Goal: Navigation & Orientation: Find specific page/section

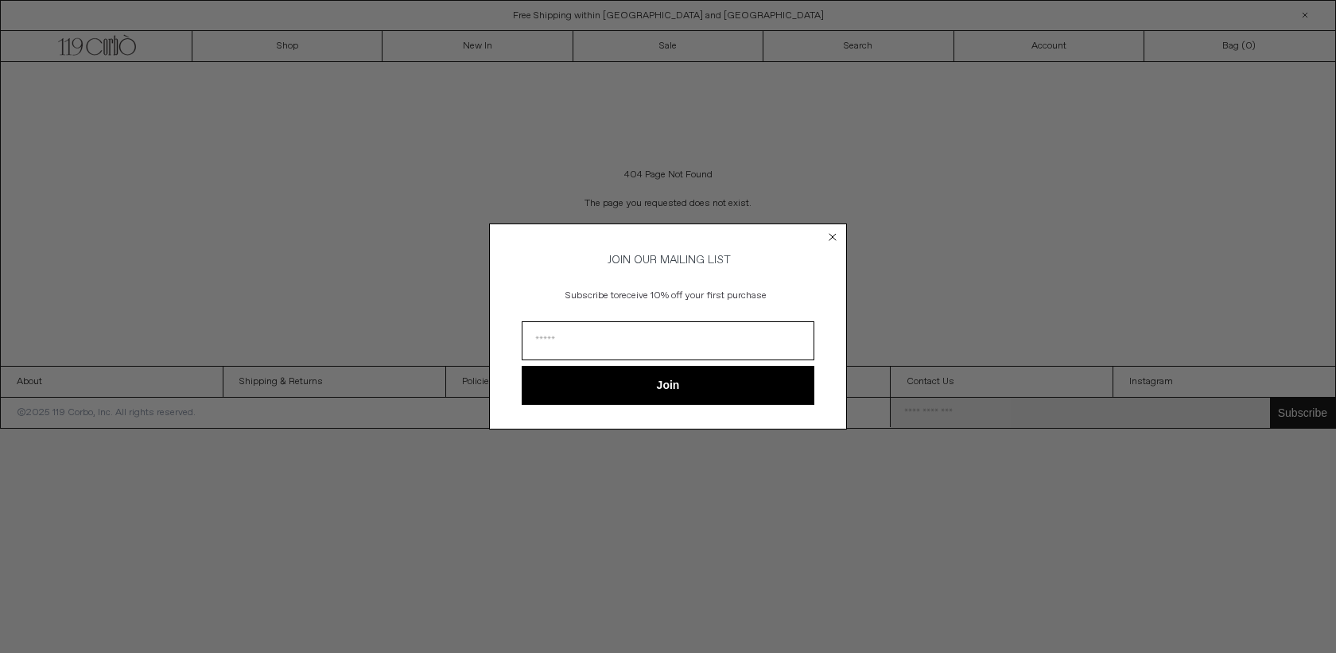
click at [832, 234] on circle "Close dialog" at bounding box center [832, 237] width 15 height 15
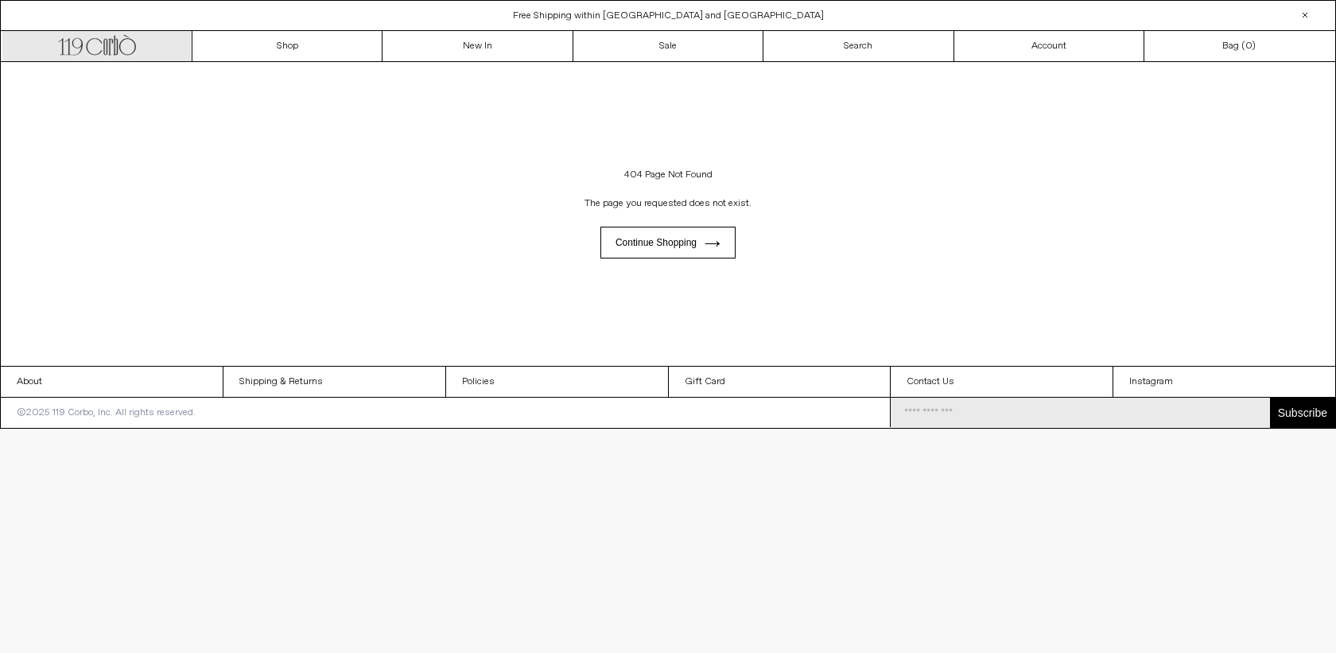
click at [127, 48] on icon ".cls-1, .cls-2 { fill: #231f20; stroke: #231f20; stroke-miterlimit: 10; stroke-…" at bounding box center [97, 43] width 78 height 23
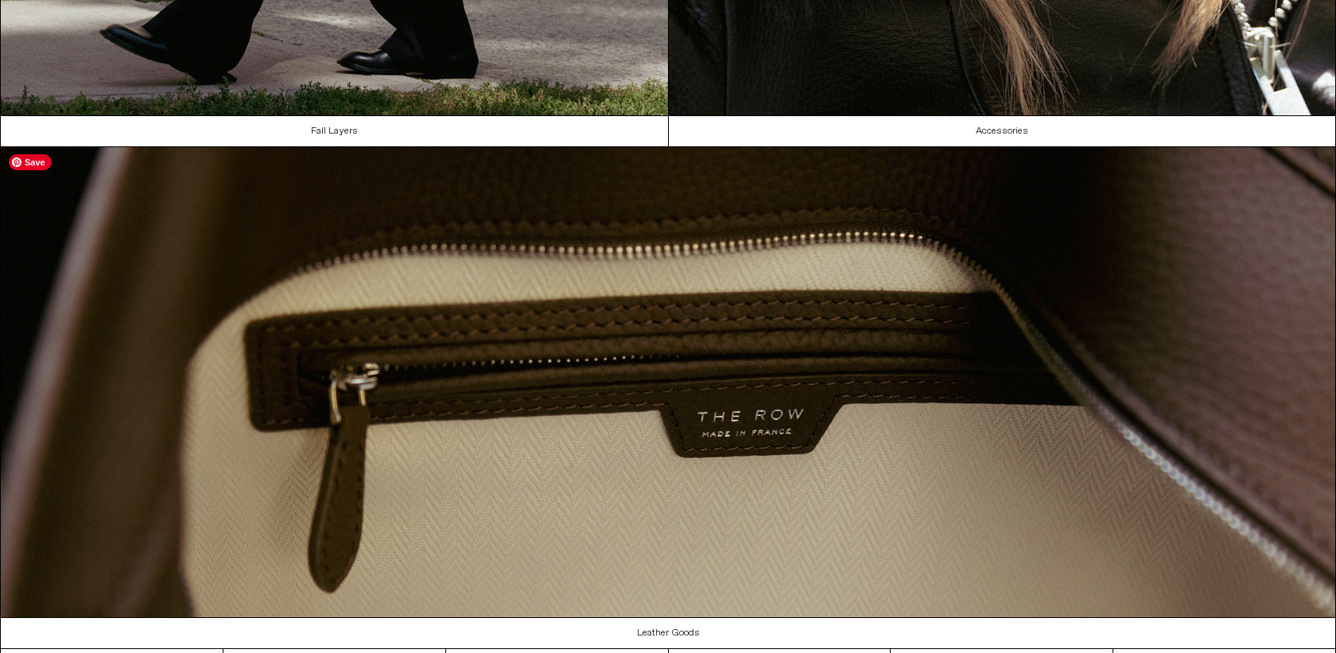
scroll to position [1677, 0]
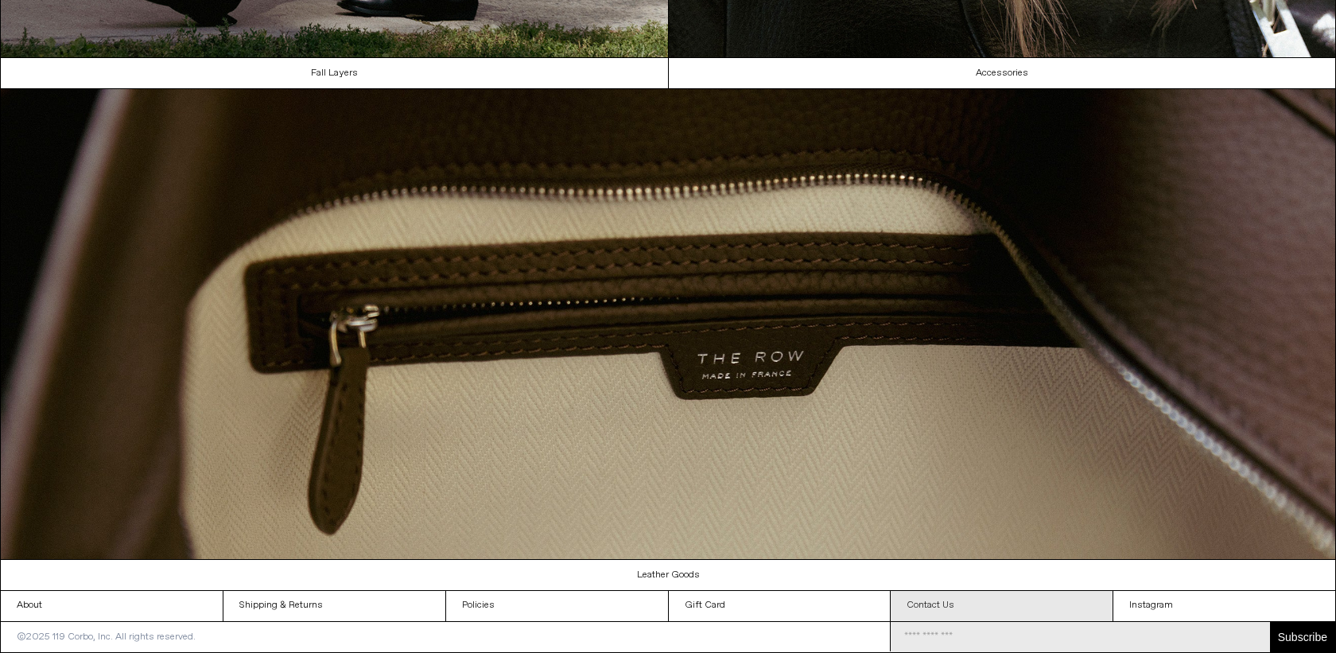
click at [988, 591] on link "Contact Us" at bounding box center [1002, 606] width 222 height 30
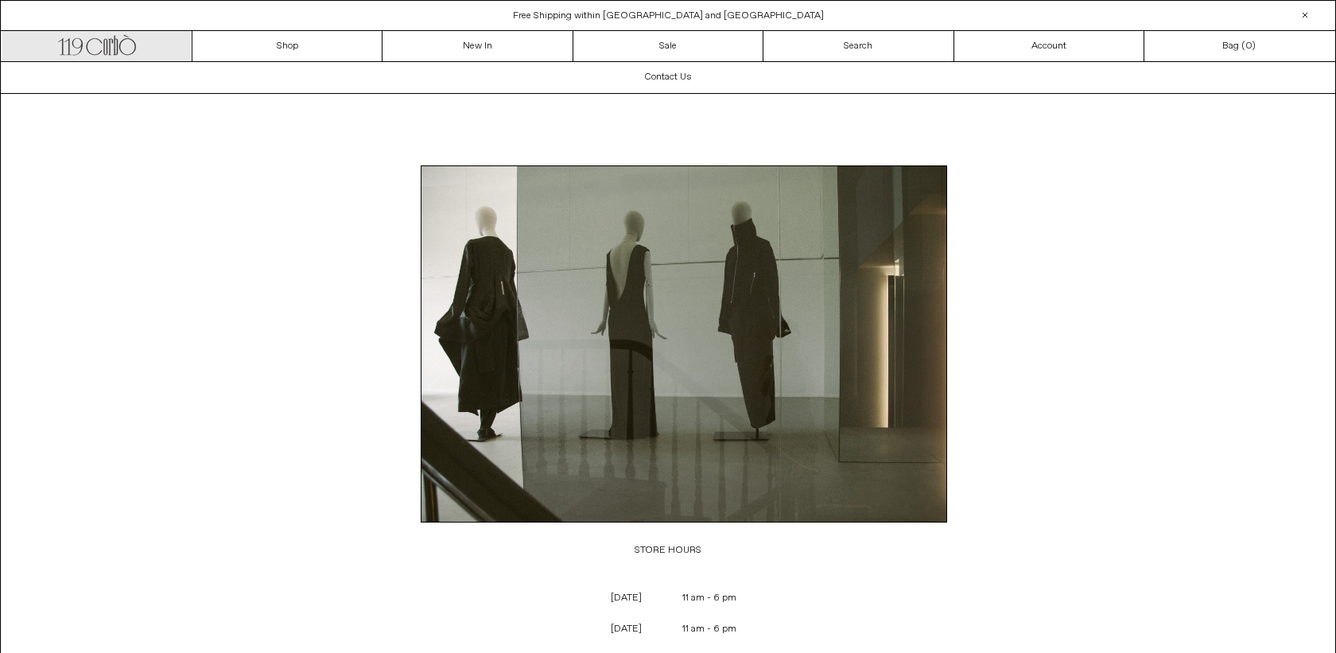
click at [96, 39] on icon at bounding box center [94, 47] width 16 height 17
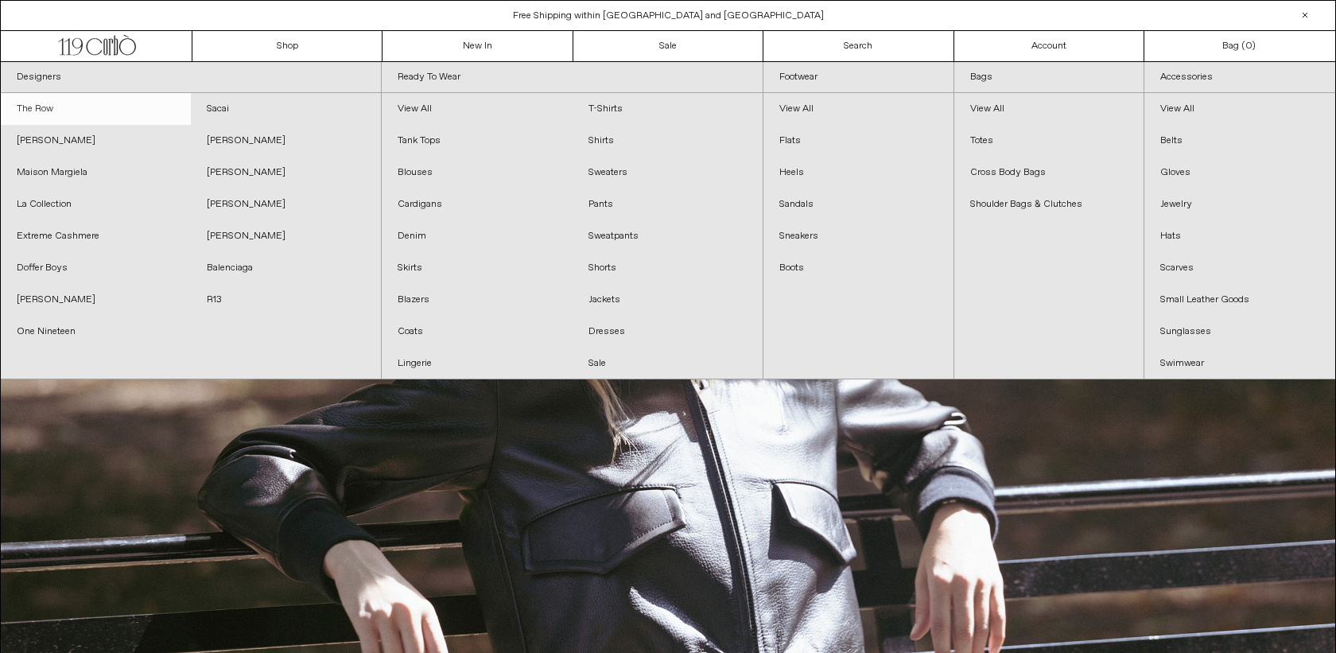
click at [59, 107] on link "The Row" at bounding box center [96, 109] width 190 height 32
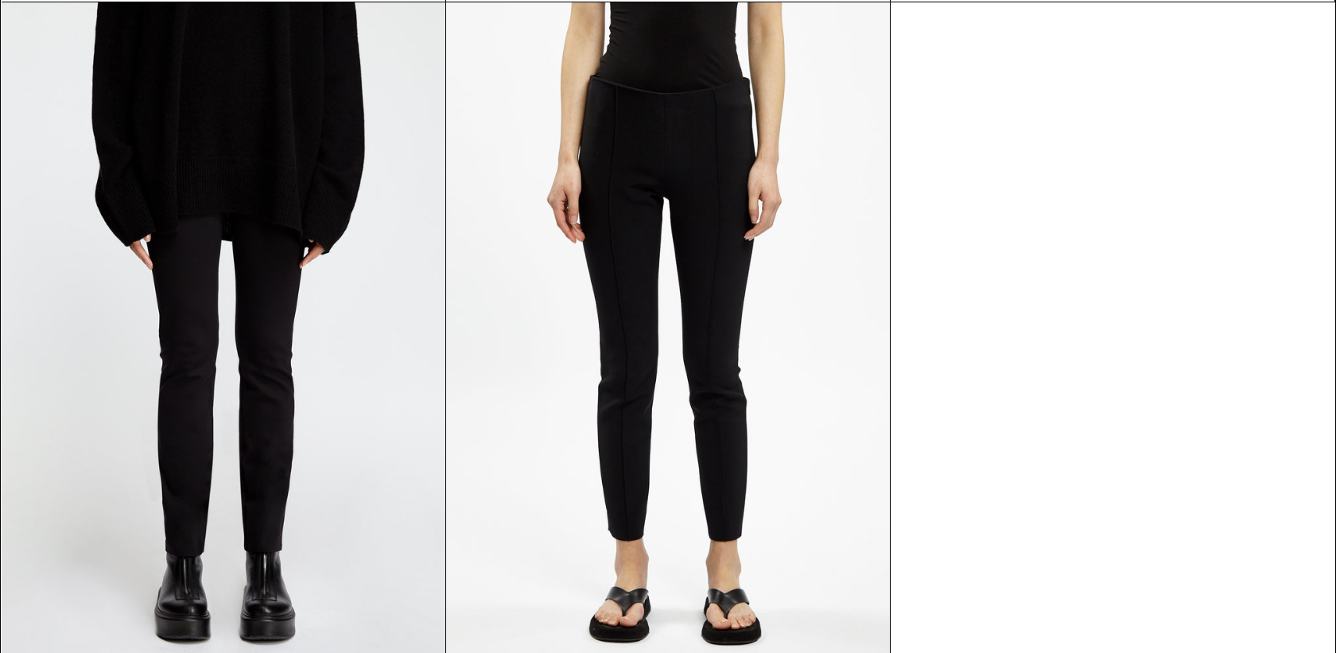
scroll to position [25877, 0]
